Goal: Check status: Check status

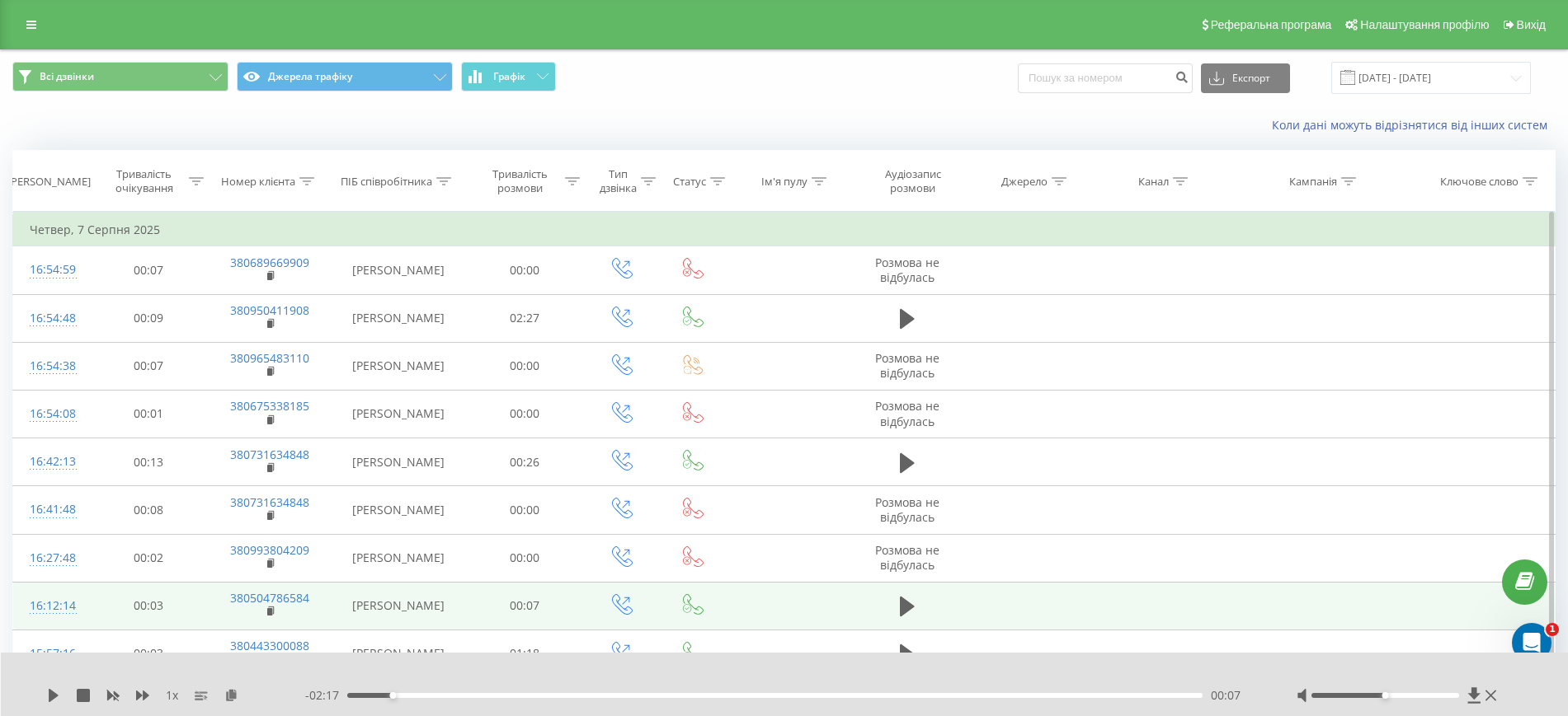
drag, startPoint x: 643, startPoint y: 510, endPoint x: 335, endPoint y: 587, distance: 317.5
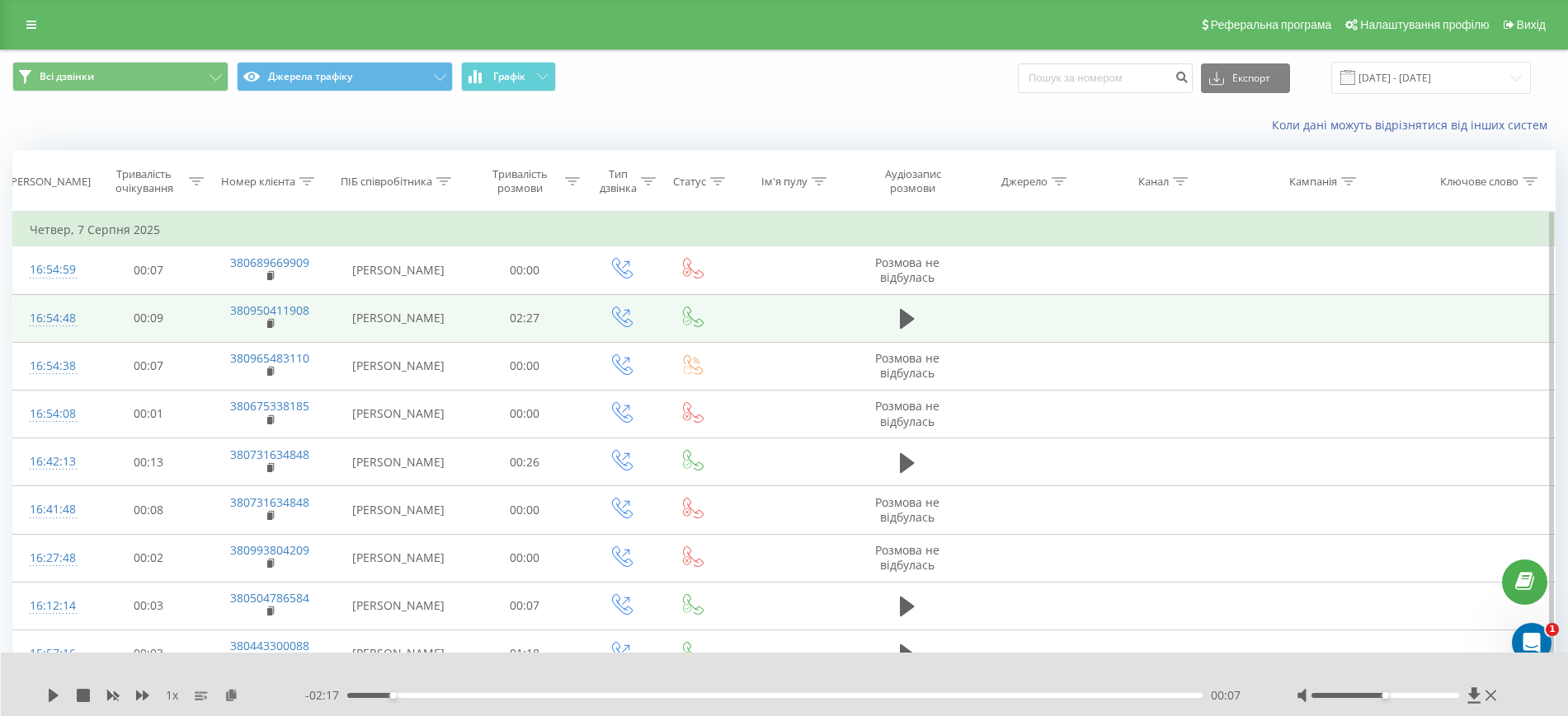
drag, startPoint x: 335, startPoint y: 587, endPoint x: 1070, endPoint y: 302, distance: 788.3
click at [1070, 302] on td at bounding box center [1028, 318] width 129 height 47
click at [904, 314] on icon at bounding box center [907, 319] width 15 height 20
drag, startPoint x: 394, startPoint y: 694, endPoint x: 159, endPoint y: 693, distance: 235.0
click at [194, 692] on div "1 x - 02:24 00:00 00:00" at bounding box center [773, 696] width 1453 height 17
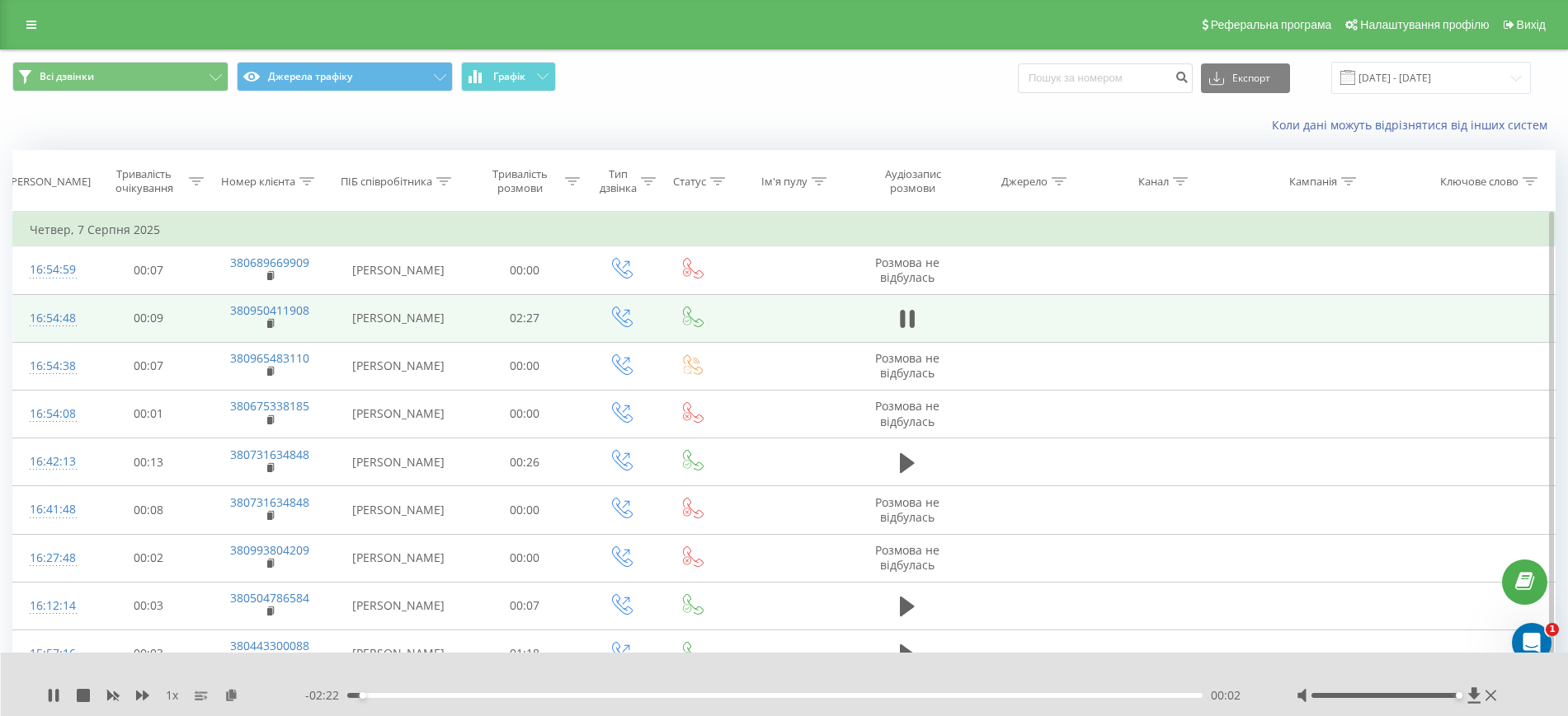
drag, startPoint x: 1385, startPoint y: 696, endPoint x: 1498, endPoint y: 692, distance: 113.1
click at [1498, 692] on div at bounding box center [1399, 696] width 204 height 17
click at [54, 692] on icon at bounding box center [54, 695] width 13 height 13
click at [54, 702] on icon at bounding box center [54, 695] width 13 height 13
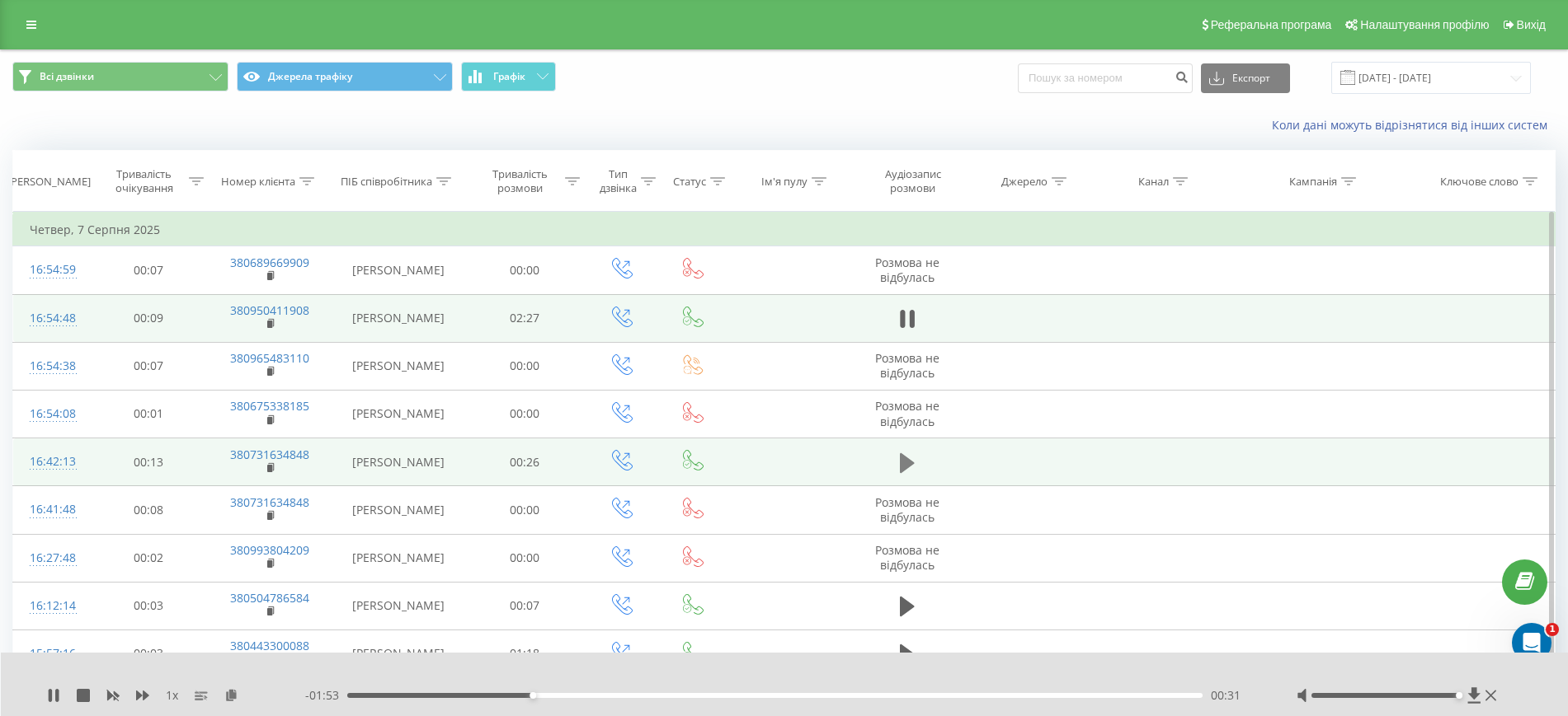
click at [911, 462] on icon at bounding box center [907, 462] width 15 height 20
click at [54, 703] on div "1 x" at bounding box center [176, 696] width 258 height 17
click at [54, 700] on icon at bounding box center [54, 695] width 13 height 13
drag, startPoint x: 1518, startPoint y: 47, endPoint x: 1489, endPoint y: 81, distance: 44.7
drag, startPoint x: 1489, startPoint y: 81, endPoint x: 1435, endPoint y: 78, distance: 54.1
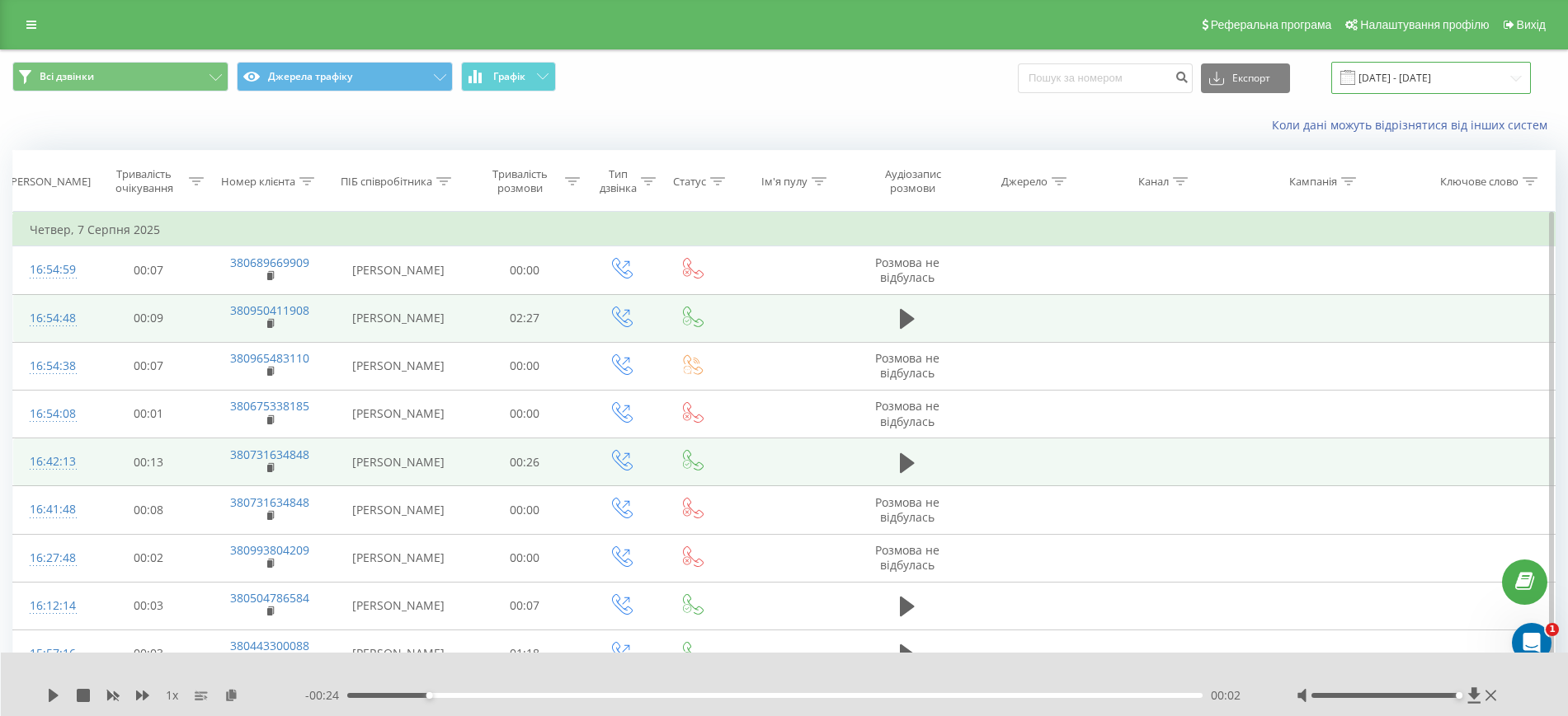
click at [1435, 78] on input "[DATE] - [DATE]" at bounding box center [1430, 77] width 199 height 32
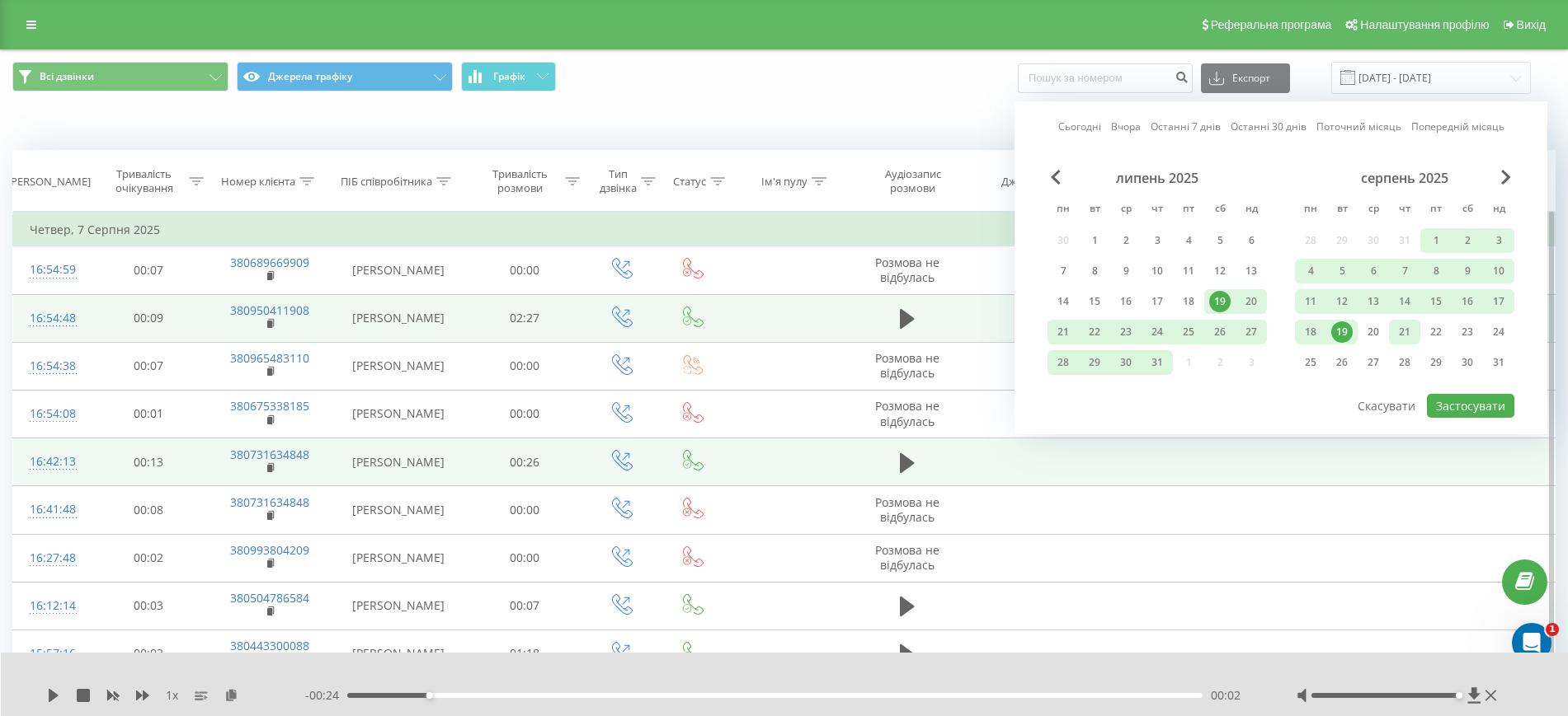
click at [1390, 331] on div "21" at bounding box center [1405, 333] width 32 height 25
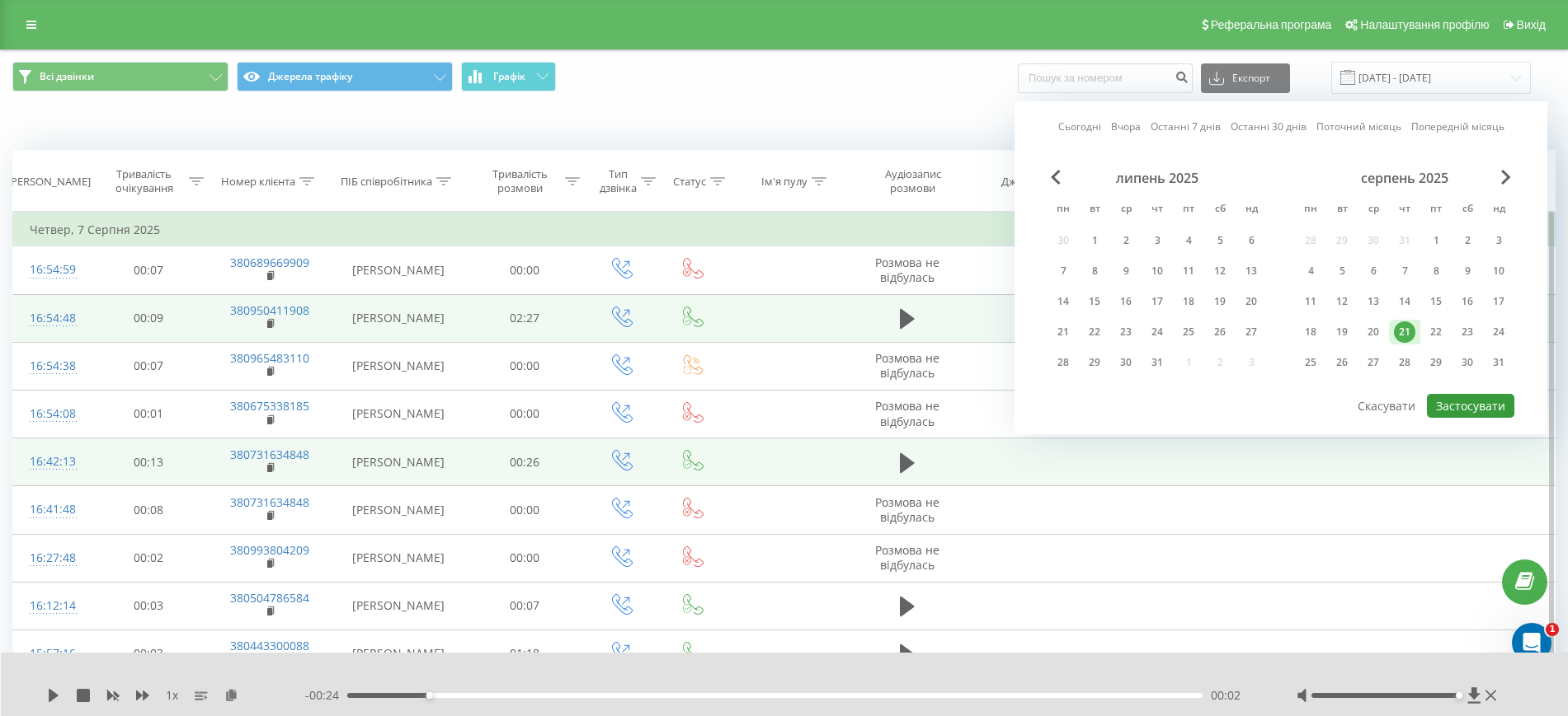
click at [1464, 410] on button "Застосувати" at bounding box center [1471, 405] width 88 height 24
type input "21.08.2025 - 21.08.2025"
